Goal: Task Accomplishment & Management: Manage account settings

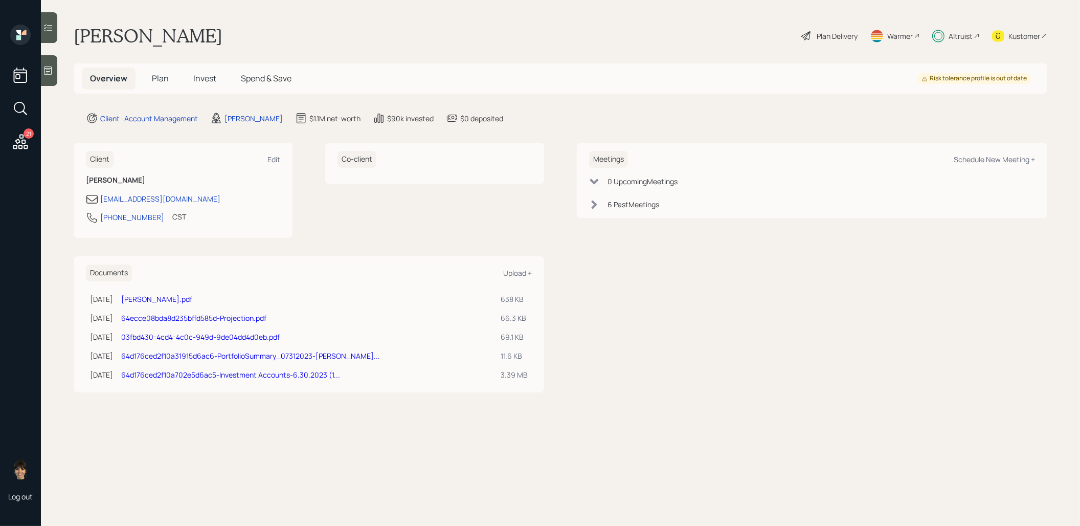
click at [164, 77] on span "Plan" at bounding box center [160, 78] width 17 height 11
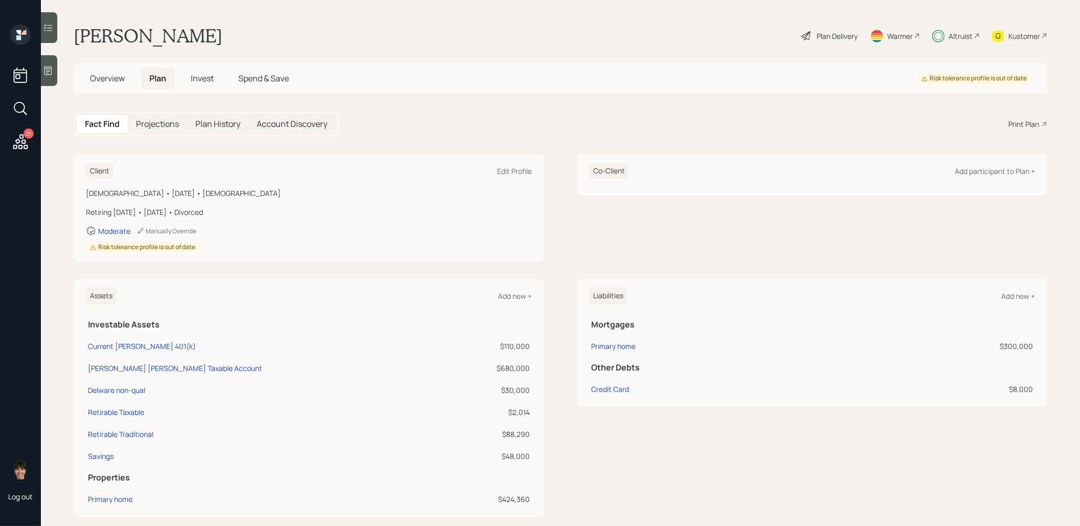
click at [824, 41] on div "Plan Delivery" at bounding box center [830, 36] width 58 height 23
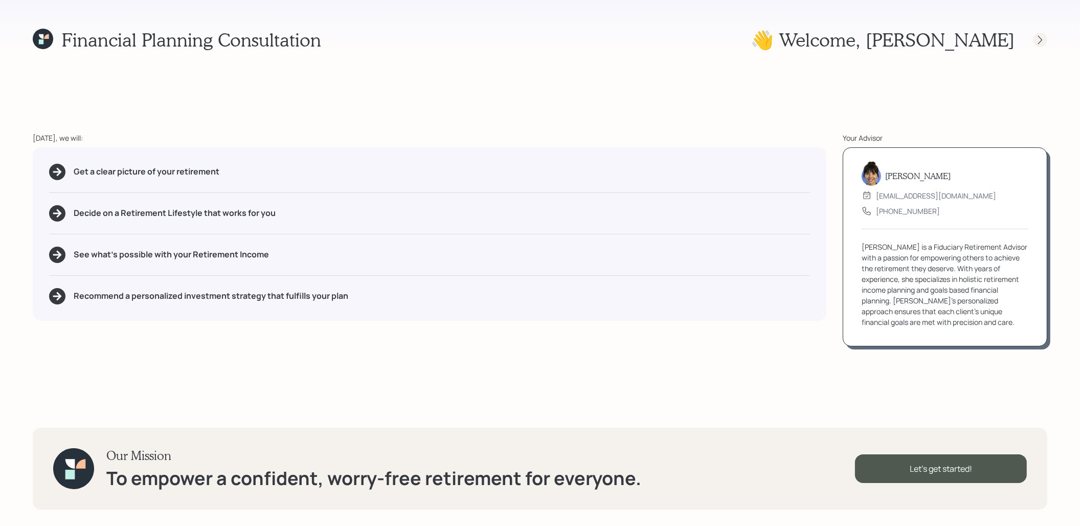
click at [1044, 39] on icon at bounding box center [1040, 40] width 10 height 10
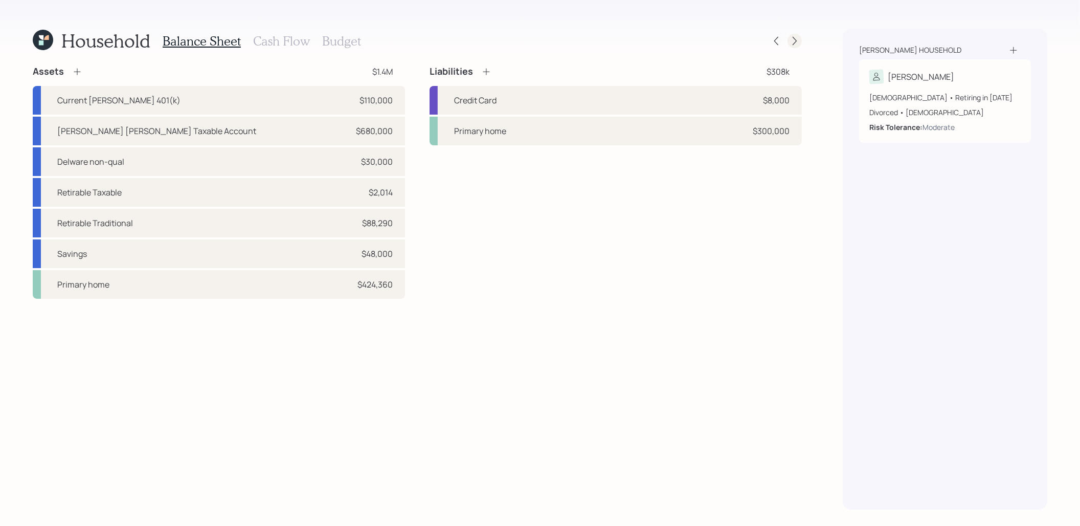
click at [798, 41] on icon at bounding box center [795, 41] width 10 height 10
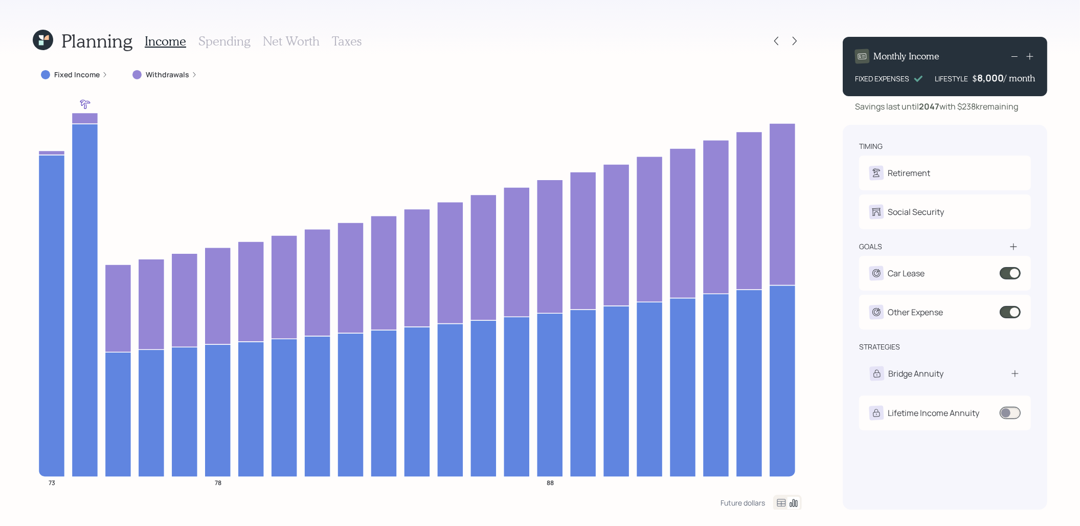
click at [168, 71] on label "Withdrawals" at bounding box center [167, 75] width 43 height 10
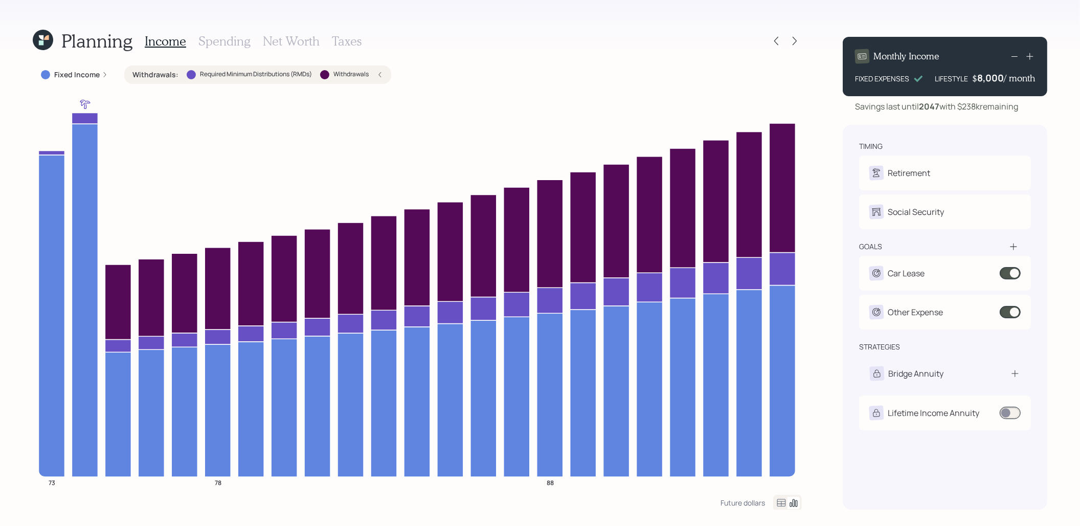
click at [167, 73] on label "Withdrawals :" at bounding box center [155, 75] width 46 height 10
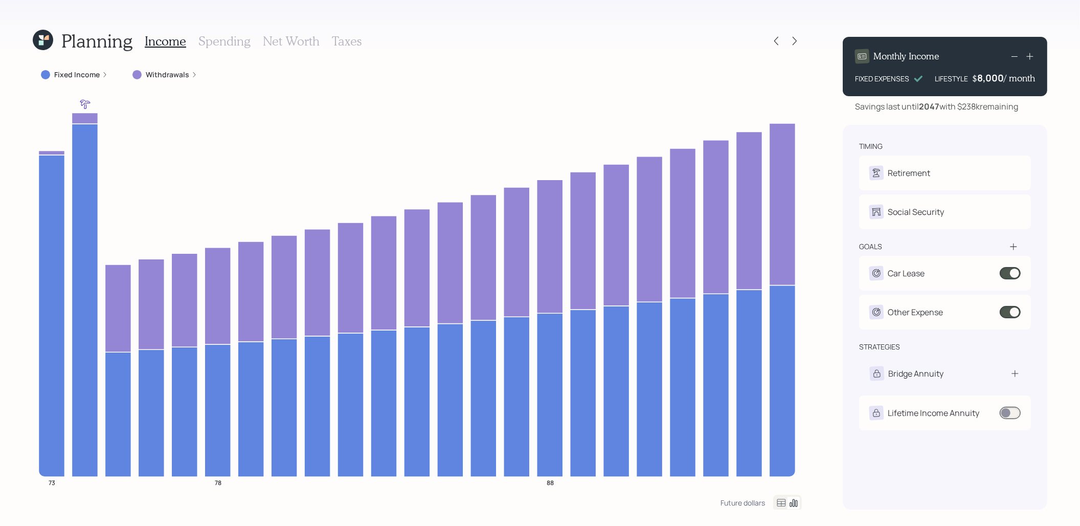
click at [347, 43] on h3 "Taxes" at bounding box center [347, 41] width 30 height 15
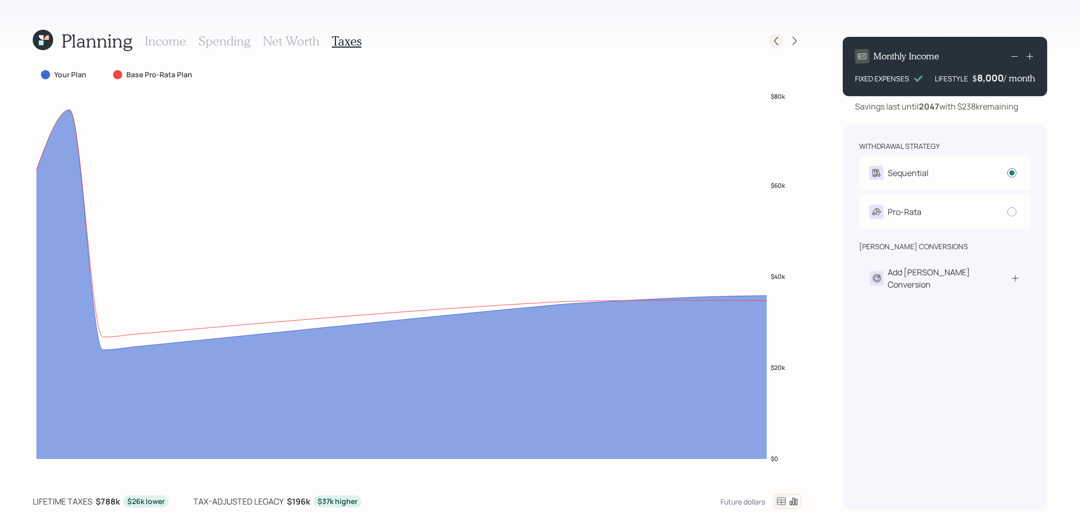
click at [776, 42] on icon at bounding box center [776, 41] width 10 height 10
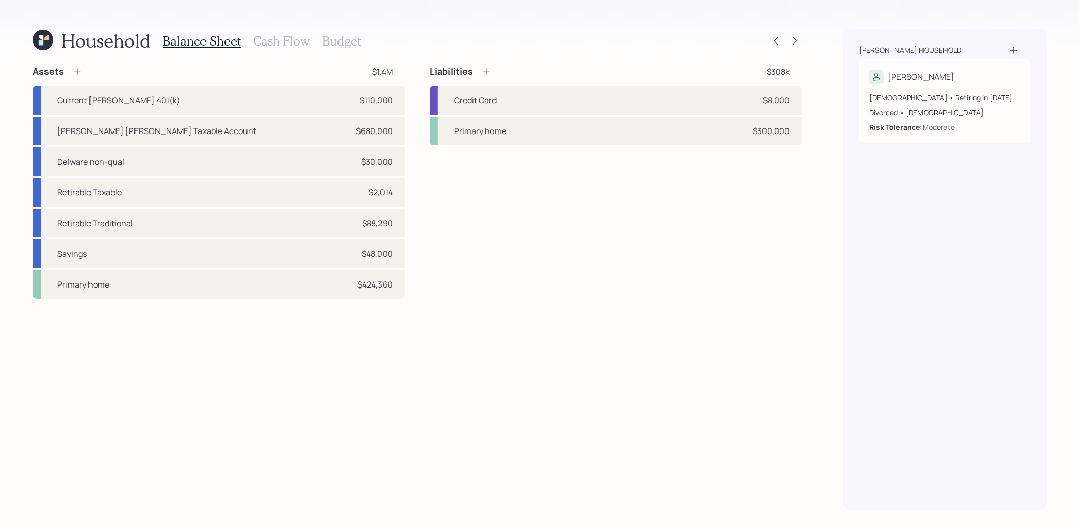
click at [47, 41] on icon at bounding box center [43, 40] width 20 height 20
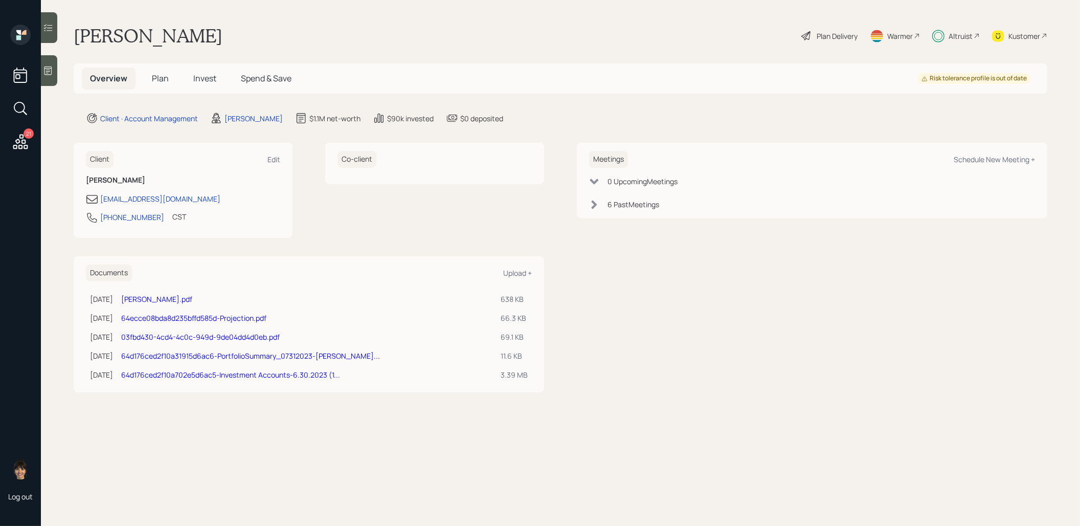
click at [254, 76] on span "Spend & Save" at bounding box center [266, 78] width 51 height 11
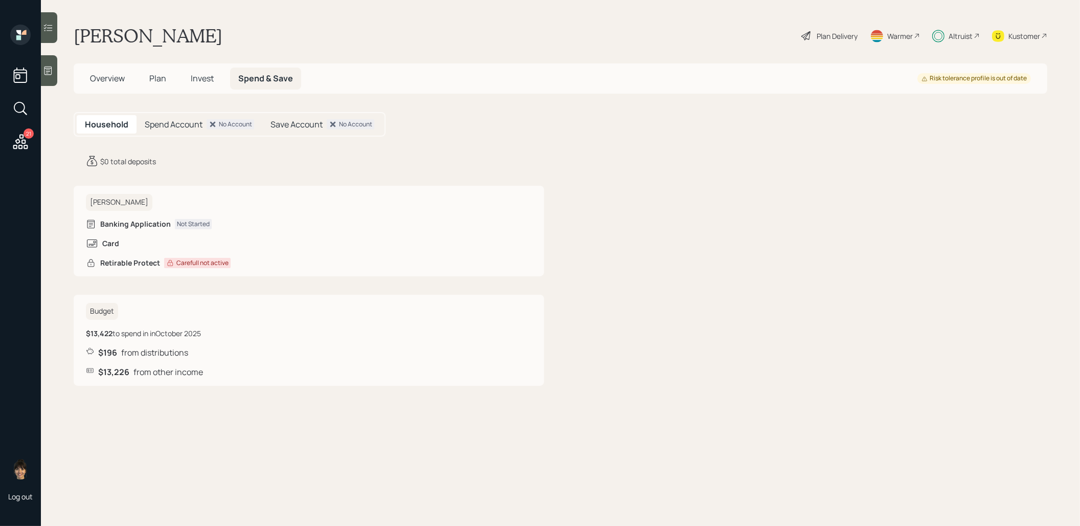
click at [103, 78] on span "Overview" at bounding box center [107, 78] width 35 height 11
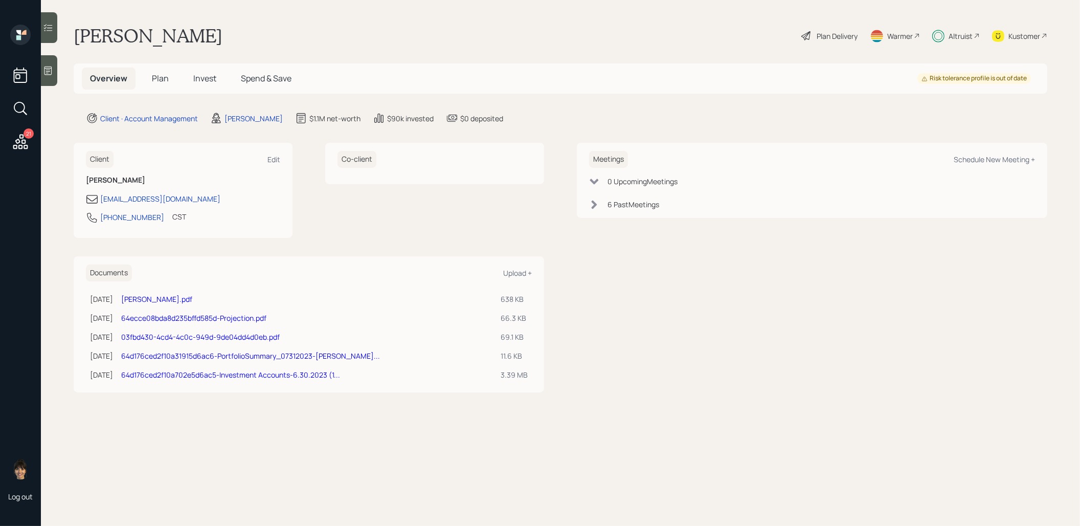
click at [165, 78] on span "Plan" at bounding box center [160, 78] width 17 height 11
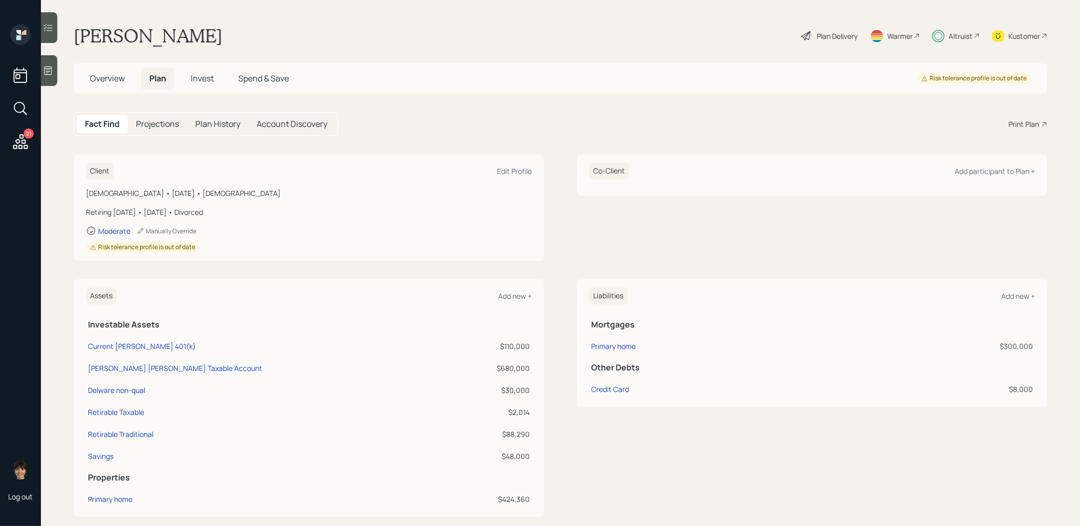
click at [833, 31] on div "Plan Delivery" at bounding box center [837, 36] width 41 height 11
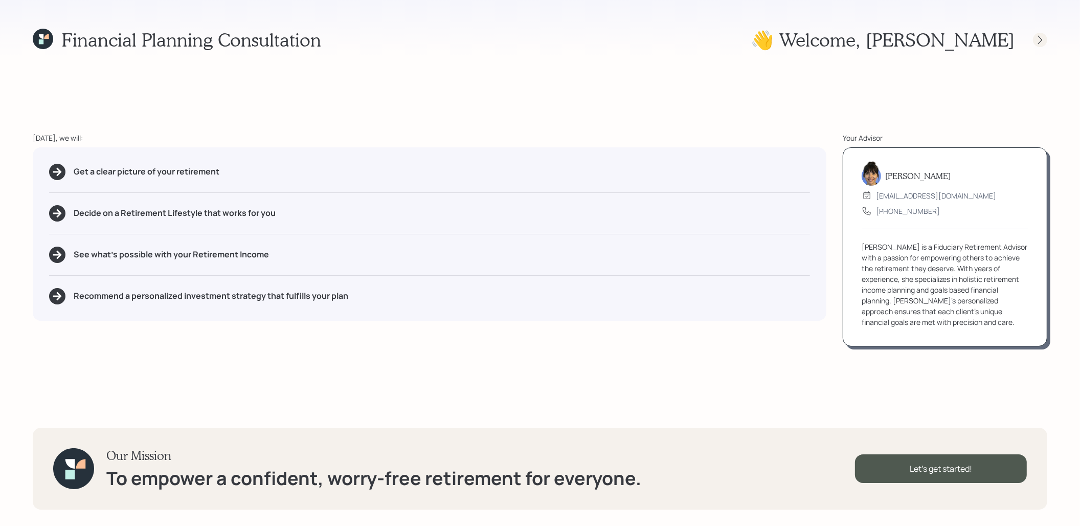
click at [1041, 38] on icon at bounding box center [1040, 40] width 10 height 10
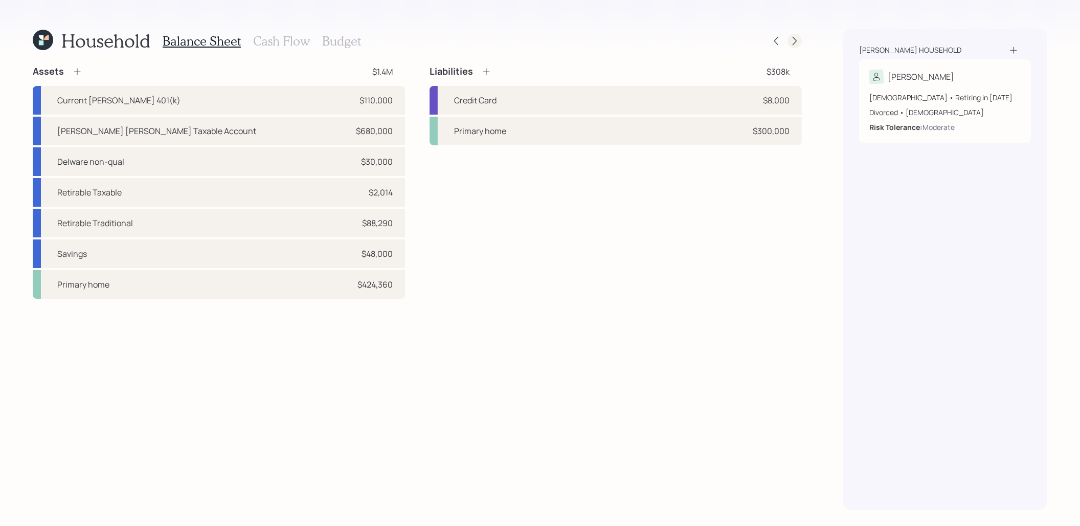
click at [795, 41] on icon at bounding box center [795, 41] width 10 height 10
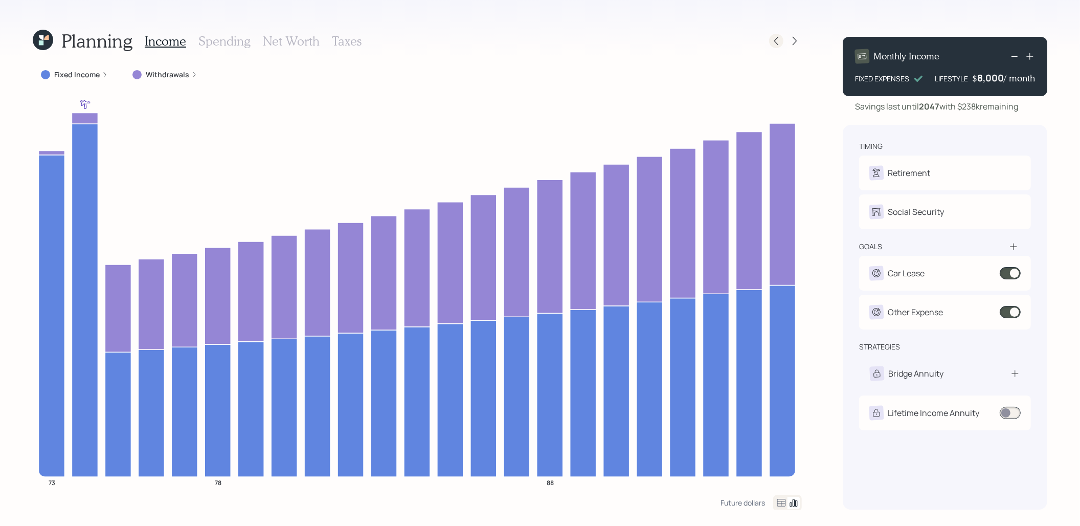
click at [779, 42] on icon at bounding box center [776, 41] width 10 height 10
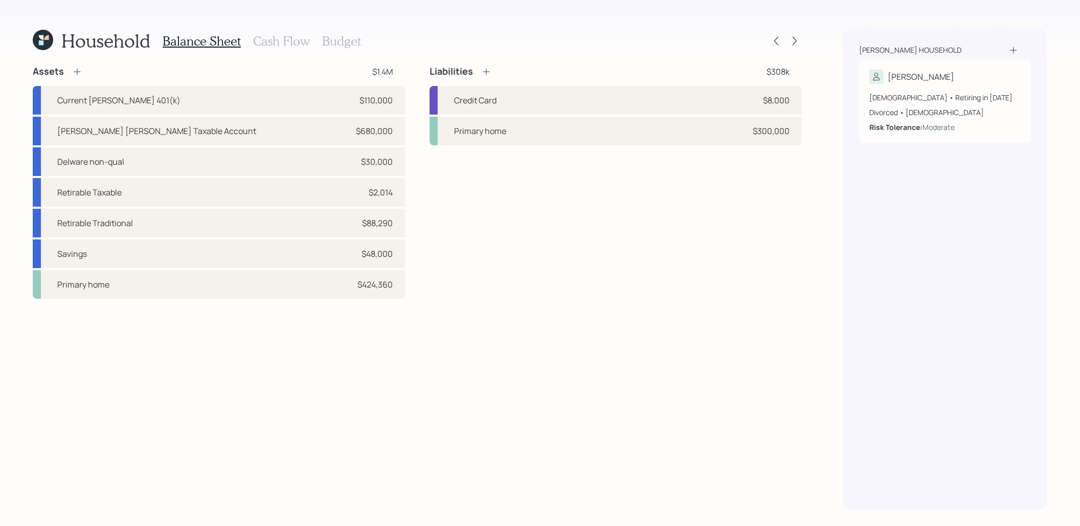
click at [271, 43] on h3 "Cash Flow" at bounding box center [281, 41] width 57 height 15
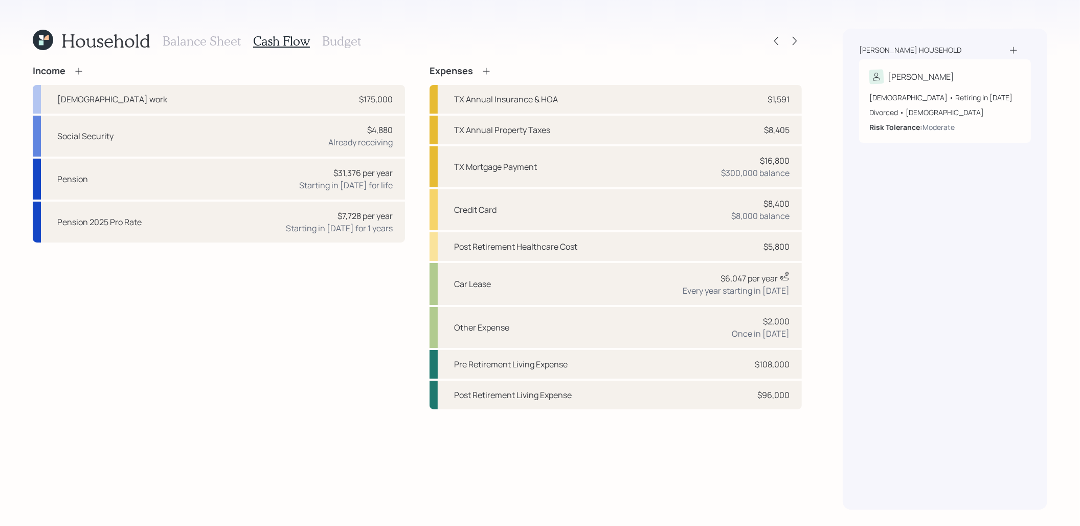
click at [174, 40] on h3 "Balance Sheet" at bounding box center [202, 41] width 78 height 15
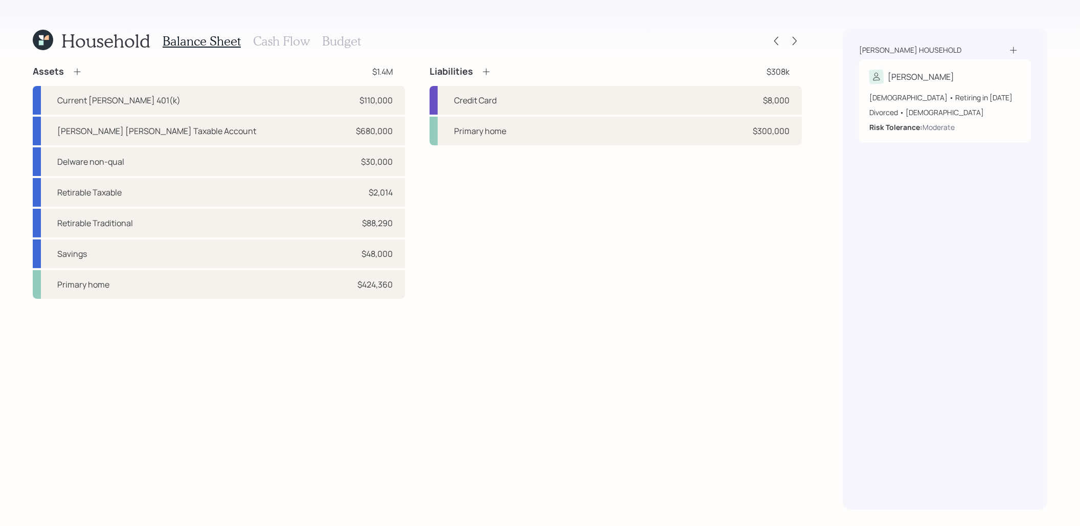
click at [77, 71] on icon at bounding box center [77, 72] width 7 height 7
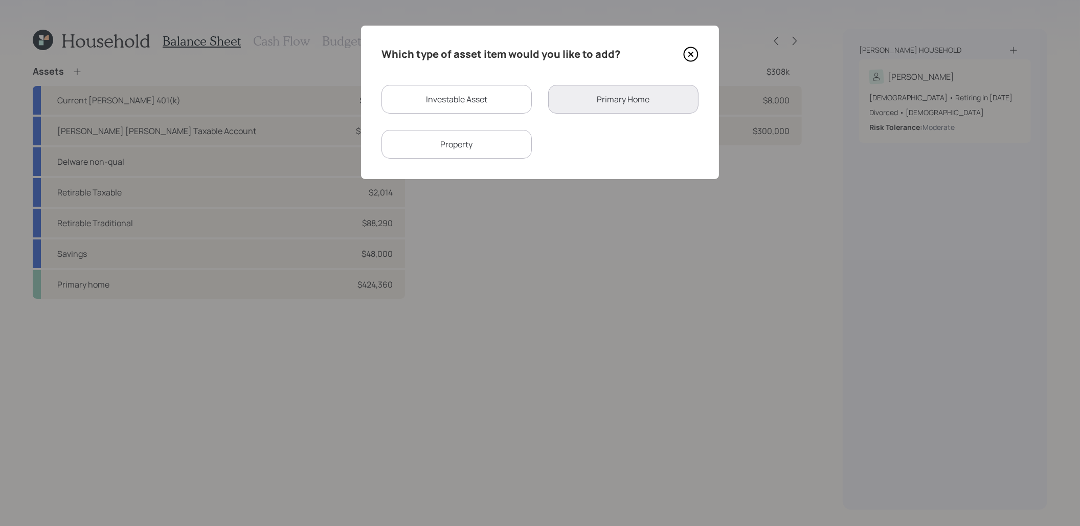
click at [459, 100] on div "Investable Asset" at bounding box center [457, 99] width 150 height 29
select select "taxable"
select select "balanced"
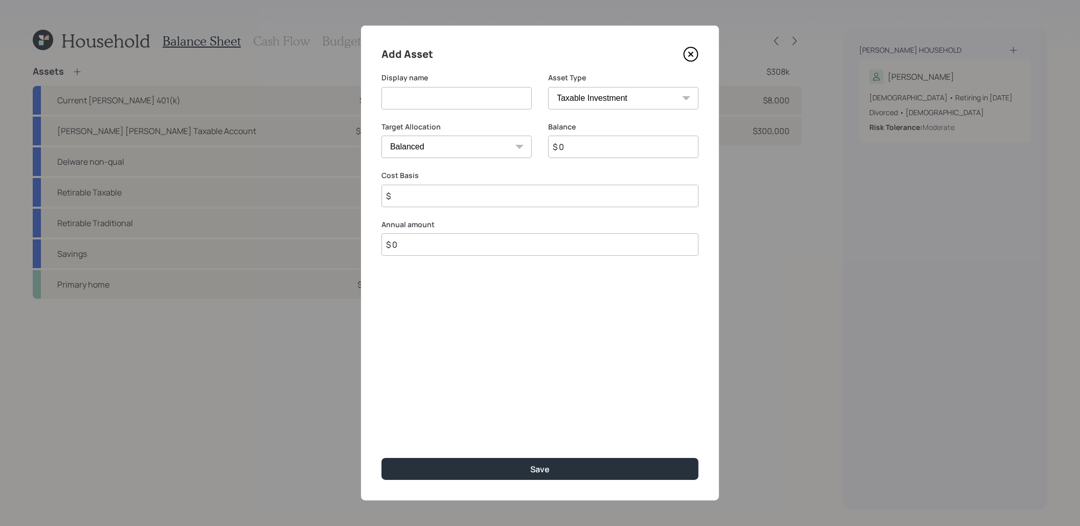
click at [448, 101] on input at bounding box center [457, 98] width 150 height 23
type input "RMD to go to taxable"
click at [587, 149] on input "$ 0" at bounding box center [623, 147] width 150 height 23
type input "$ 8,000"
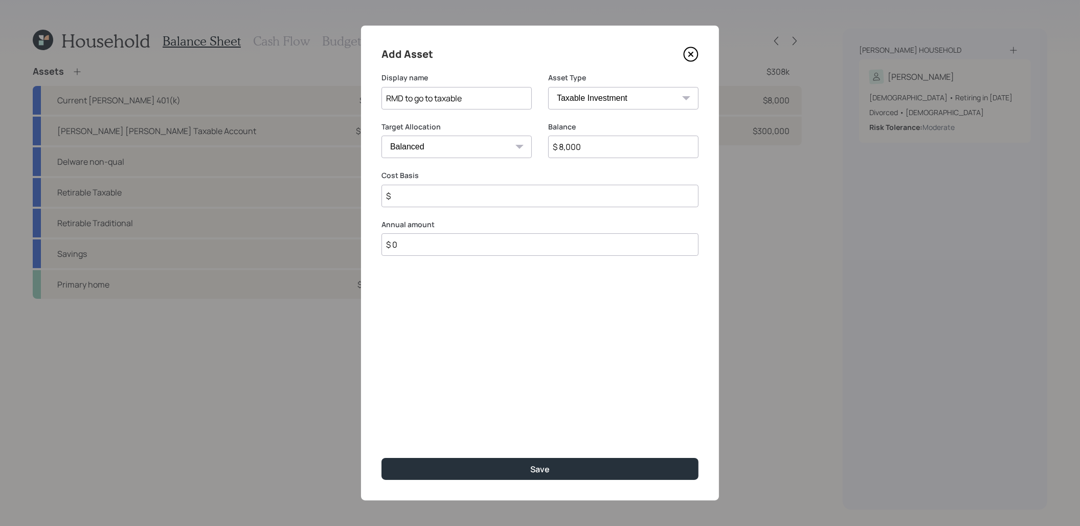
click at [504, 146] on select "Cash Conservative Balanced Aggressive" at bounding box center [457, 147] width 150 height 23
select select "uninvested"
click at [382, 136] on select "Cash Conservative Balanced Aggressive" at bounding box center [457, 147] width 150 height 23
click at [440, 200] on input "$" at bounding box center [540, 196] width 317 height 23
type input "$ 8,000"
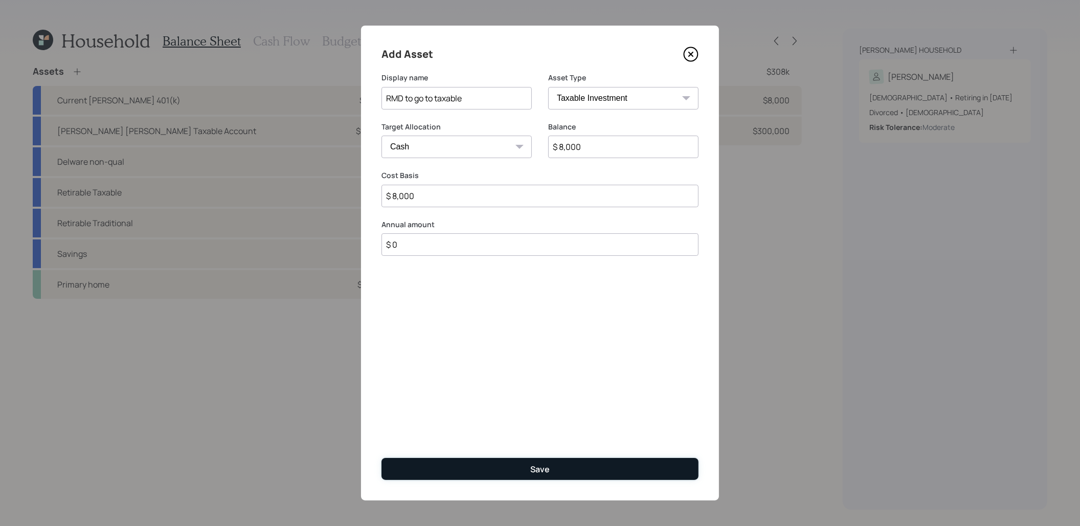
click at [488, 470] on button "Save" at bounding box center [540, 469] width 317 height 22
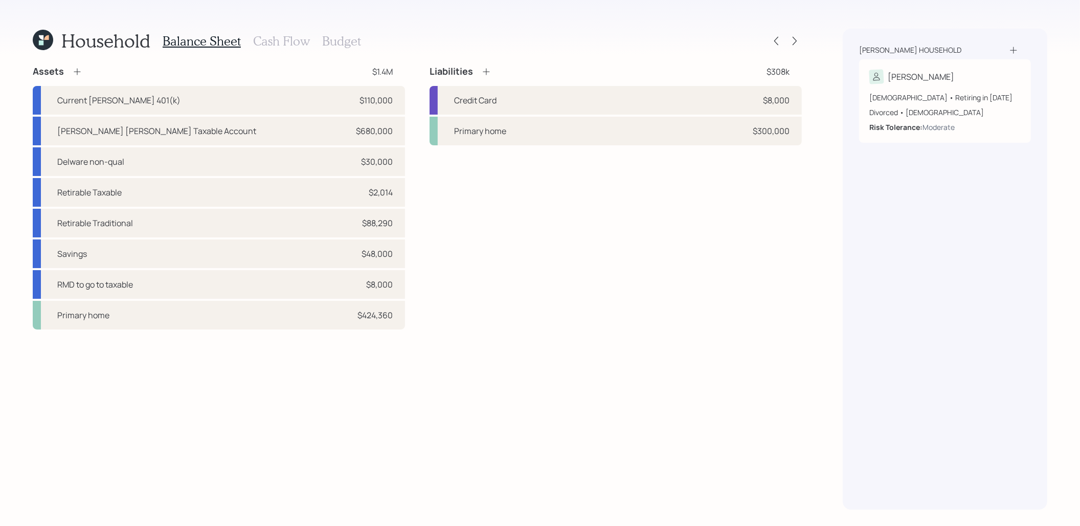
click at [40, 48] on icon at bounding box center [43, 40] width 20 height 20
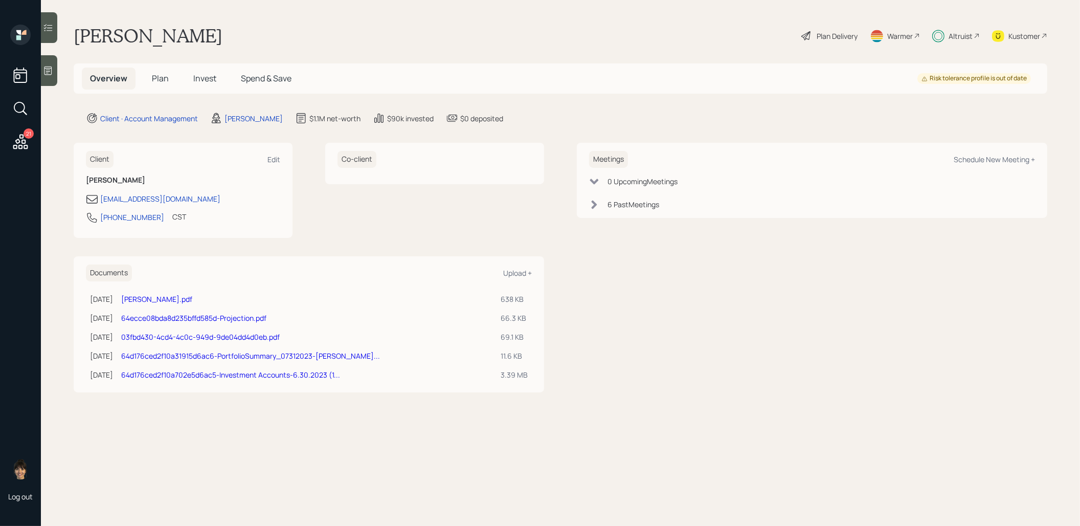
click at [202, 80] on span "Invest" at bounding box center [204, 78] width 23 height 11
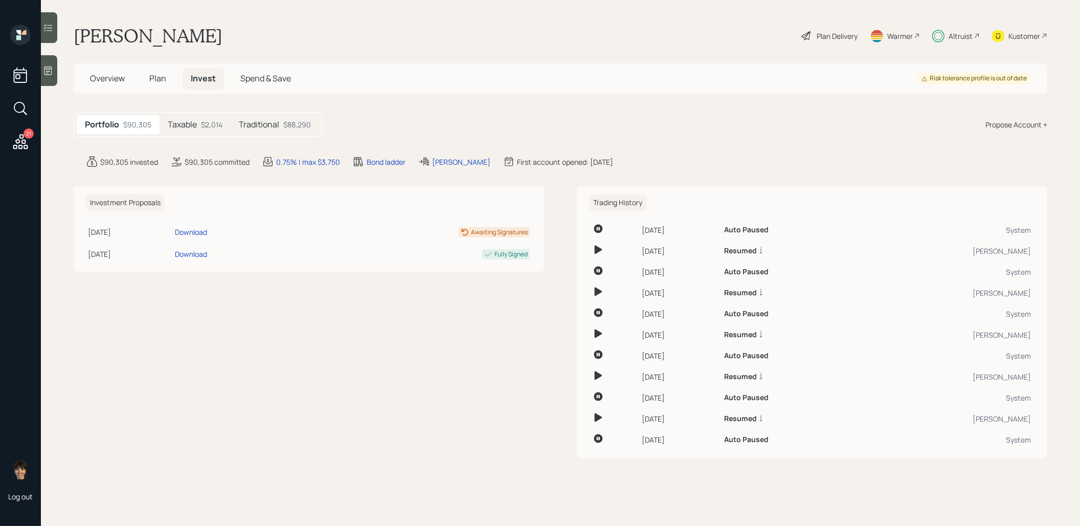
click at [188, 122] on h5 "Taxable" at bounding box center [182, 125] width 29 height 10
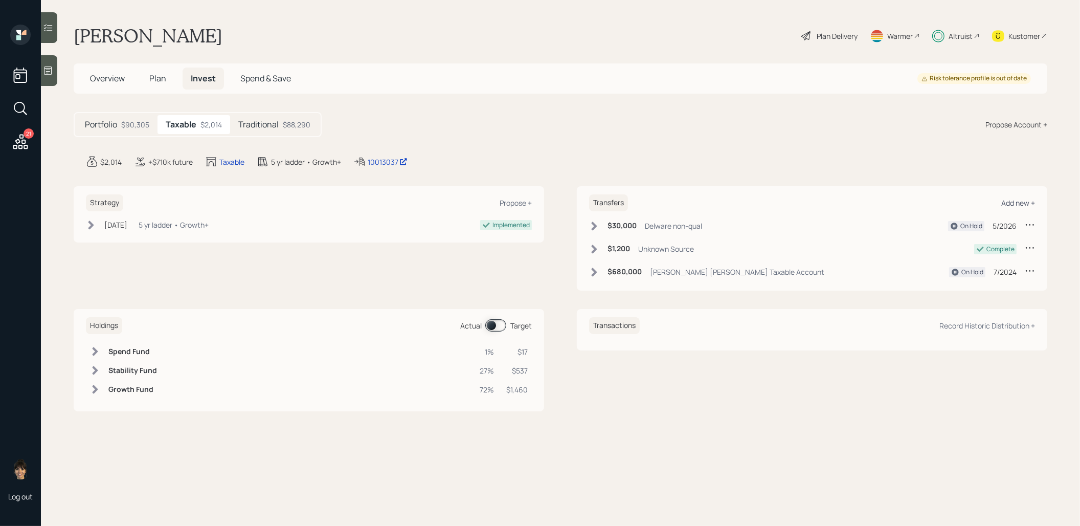
click at [1014, 198] on div "Add new +" at bounding box center [1019, 203] width 34 height 10
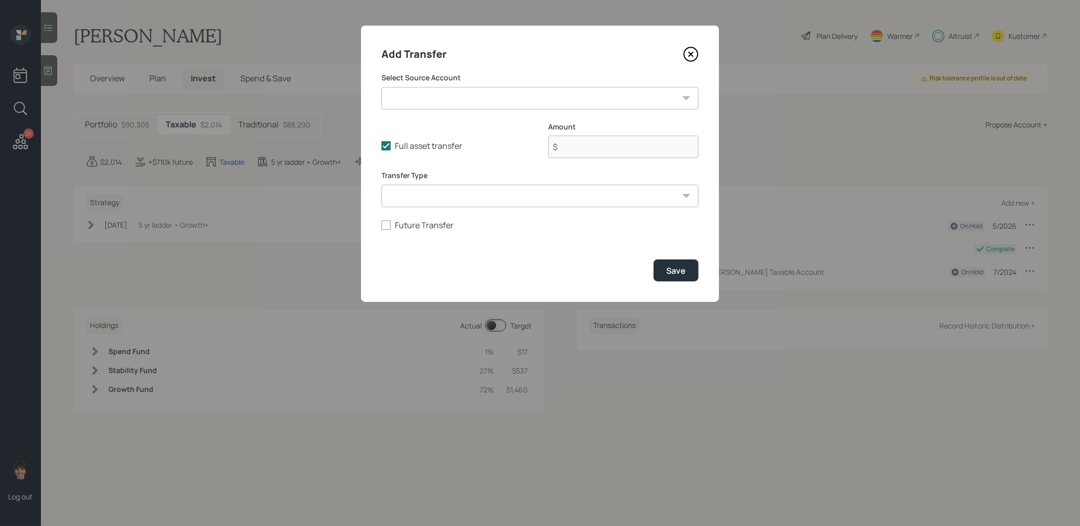
click at [464, 101] on select "Current Schwab 401(k) ($110,000 | 401(k)) Merrill Lynch Taxable Account ($680,0…" at bounding box center [540, 98] width 317 height 23
select select "e452b5ba-dacd-4fc6-b80c-21390657076a"
click at [382, 87] on select "Current Schwab 401(k) ($110,000 | 401(k)) Merrill Lynch Taxable Account ($680,0…" at bounding box center [540, 98] width 317 height 23
type input "$ 8,000"
click at [406, 194] on select "ACAT Transfer Non ACAT Transfer Capitalize Rollover Rollover Deposit" at bounding box center [540, 196] width 317 height 23
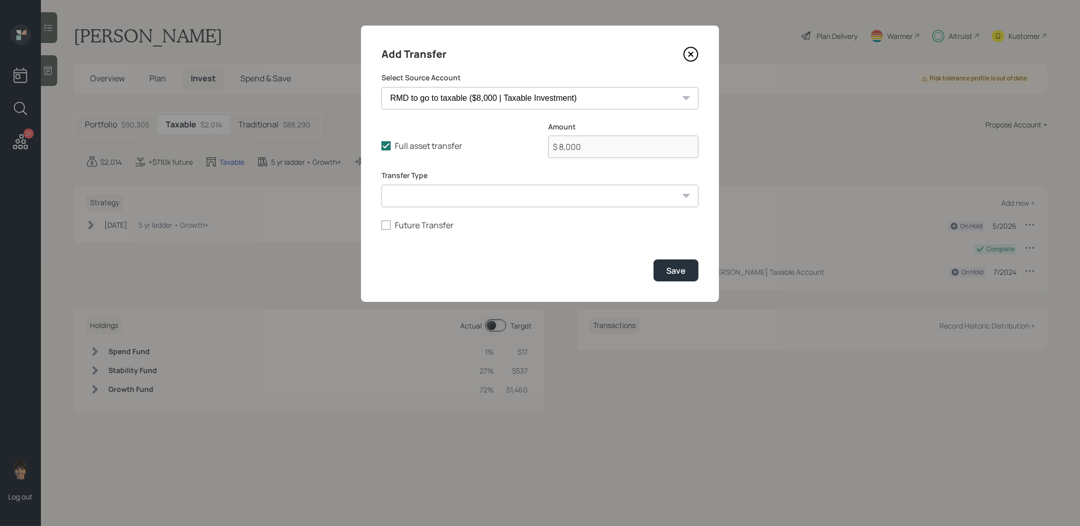
select select "deposit"
click at [382, 185] on select "ACAT Transfer Non ACAT Transfer Capitalize Rollover Rollover Deposit" at bounding box center [540, 196] width 317 height 23
click at [674, 275] on div "Save" at bounding box center [676, 270] width 19 height 11
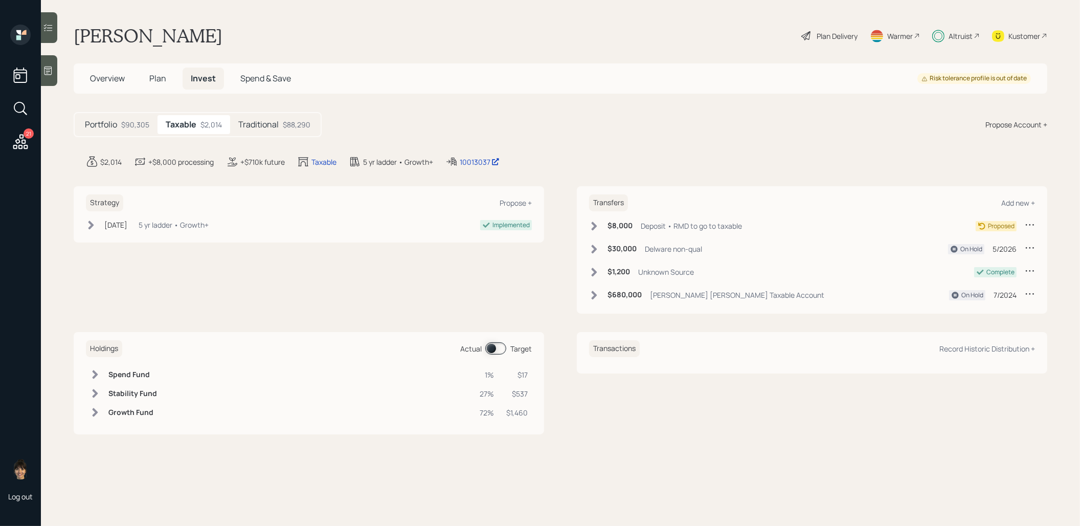
click at [598, 226] on icon at bounding box center [594, 226] width 10 height 10
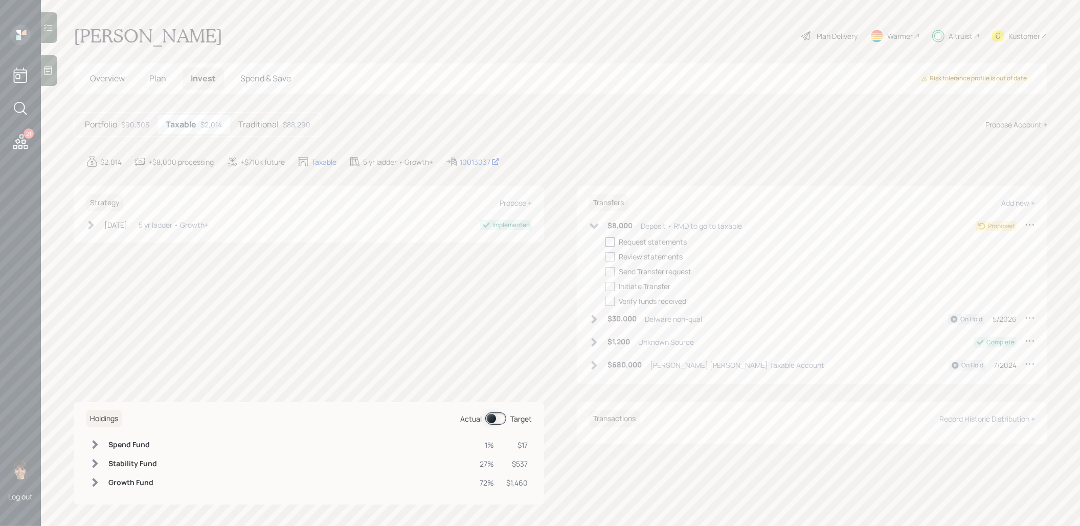
click at [611, 238] on div at bounding box center [610, 241] width 9 height 9
click at [606, 241] on input "checkbox" at bounding box center [605, 241] width 1 height 1
checkbox input "true"
click at [613, 252] on div at bounding box center [610, 256] width 9 height 9
click at [606, 256] on input "checkbox" at bounding box center [605, 256] width 1 height 1
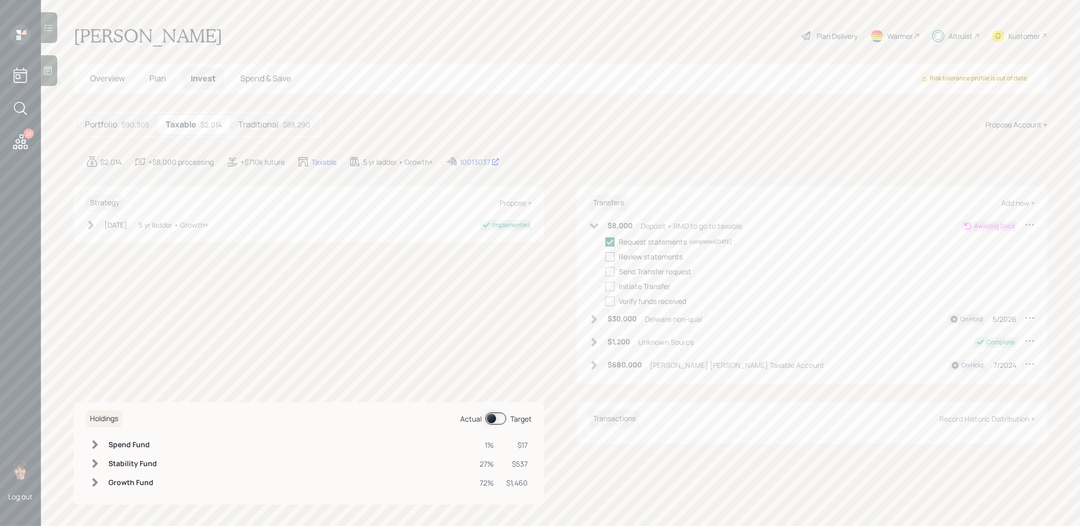
checkbox input "true"
click at [614, 272] on div at bounding box center [610, 271] width 9 height 9
click at [606, 272] on input "checkbox" at bounding box center [605, 271] width 1 height 1
checkbox input "true"
click at [592, 221] on icon at bounding box center [594, 226] width 10 height 10
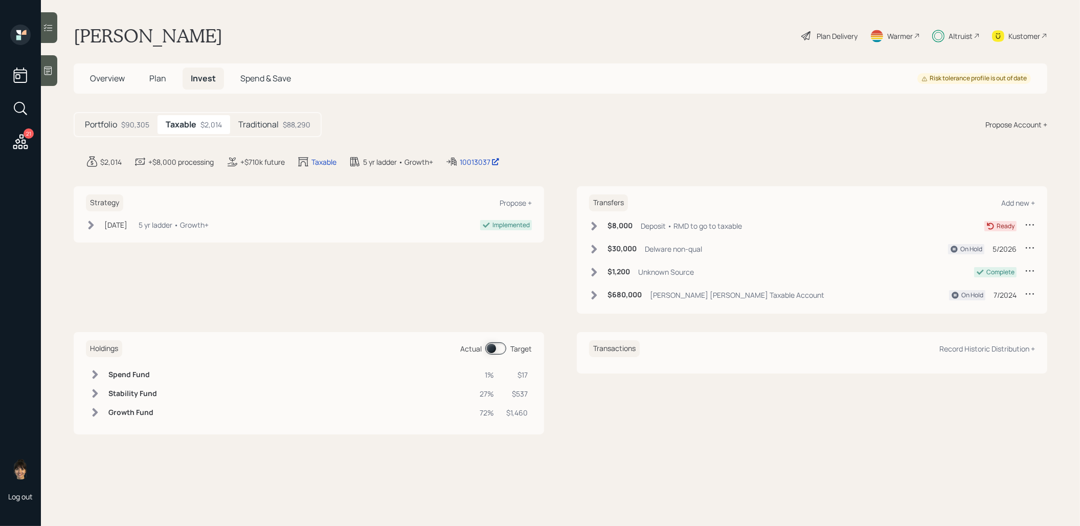
click at [102, 78] on span "Overview" at bounding box center [107, 78] width 35 height 11
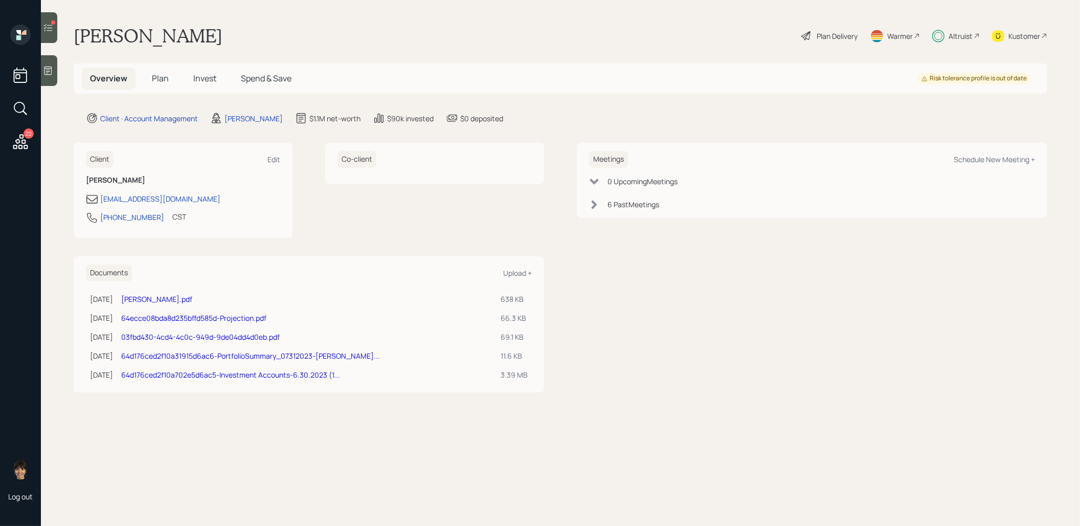
click at [203, 82] on span "Invest" at bounding box center [204, 78] width 23 height 11
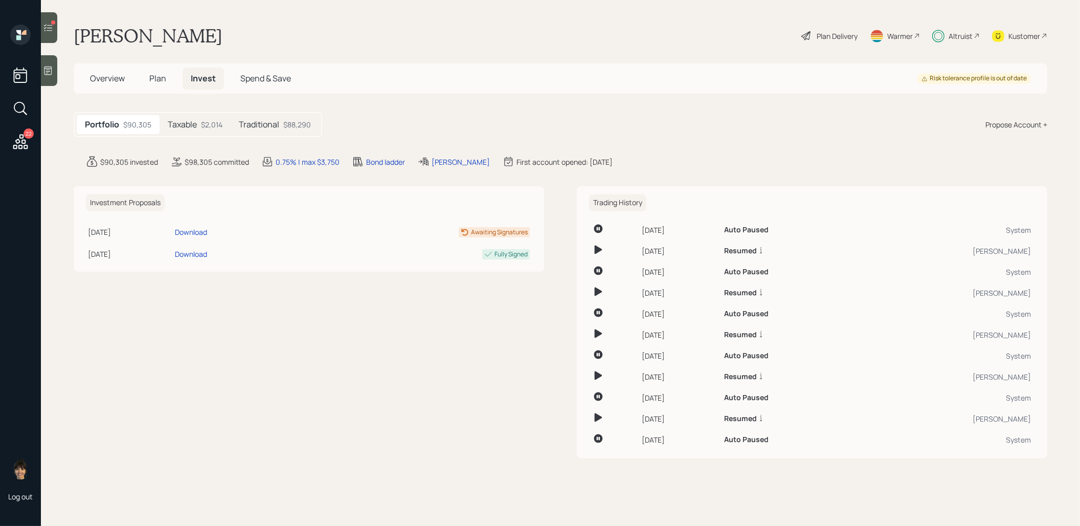
click at [266, 125] on h5 "Traditional" at bounding box center [259, 125] width 40 height 10
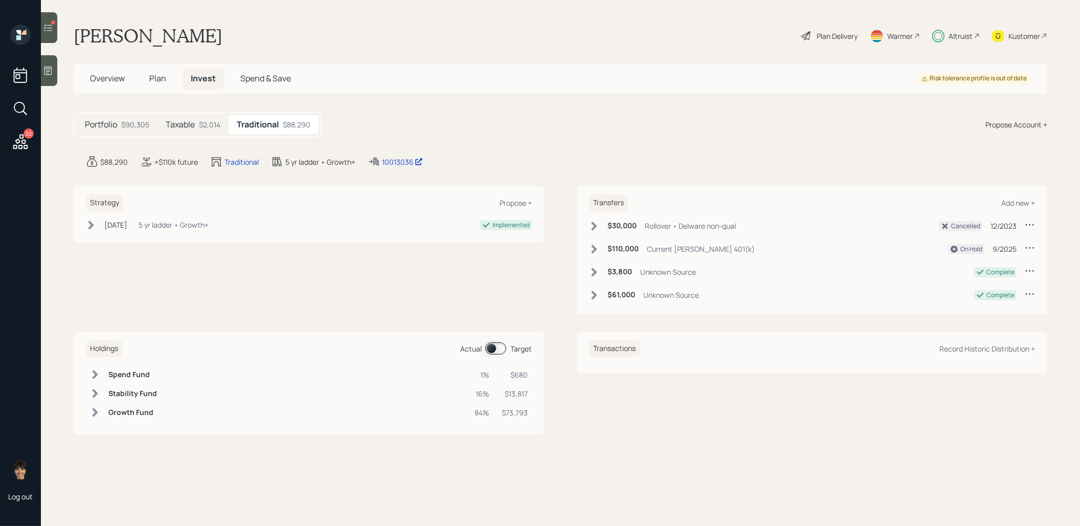
click at [490, 348] on span at bounding box center [495, 348] width 21 height 12
click at [500, 345] on span at bounding box center [495, 348] width 21 height 12
click at [53, 30] on icon at bounding box center [48, 28] width 10 height 10
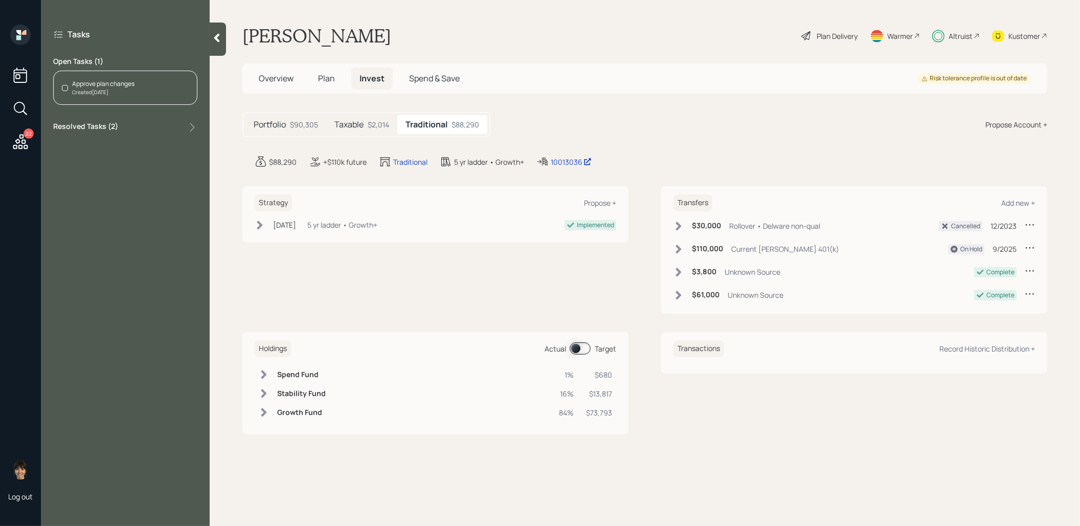
click at [138, 89] on div "Approve plan changes Created Today" at bounding box center [125, 88] width 144 height 34
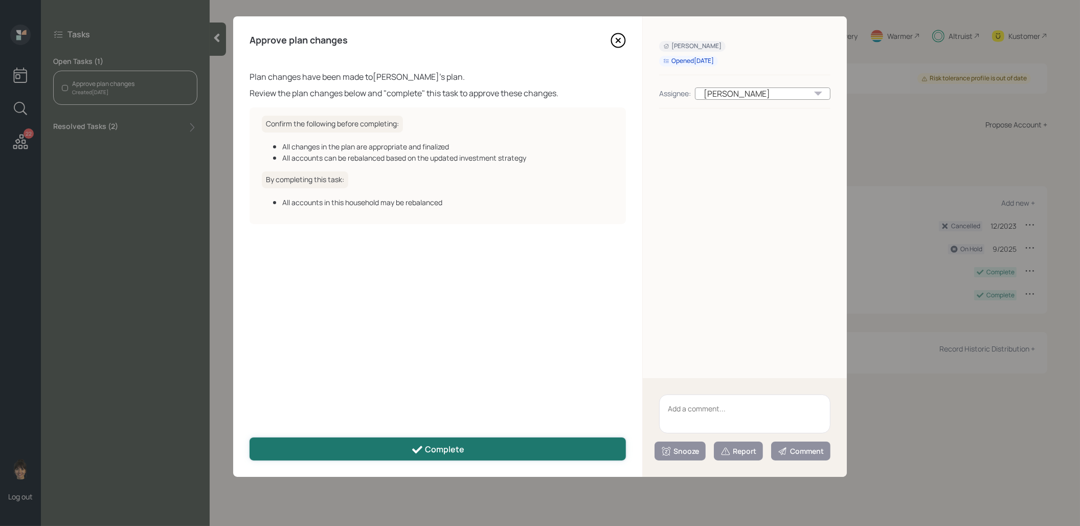
click at [419, 450] on icon at bounding box center [417, 450] width 10 height 8
